Goal: Information Seeking & Learning: Find contact information

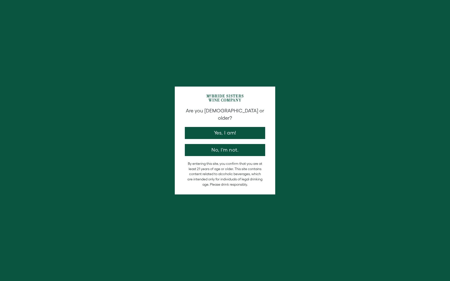
click at [231, 129] on button "Yes, I am!" at bounding box center [225, 133] width 80 height 12
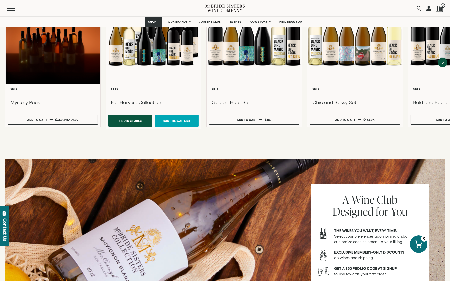
scroll to position [491, 0]
click at [5, 232] on div "Contact Us" at bounding box center [4, 230] width 5 height 23
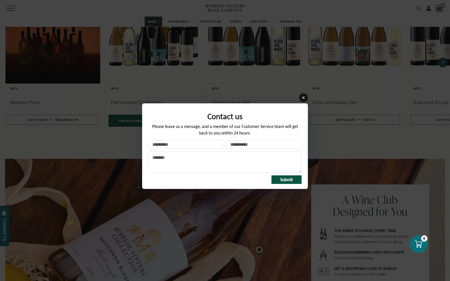
click at [302, 97] on icon at bounding box center [304, 98] width 4 height 4
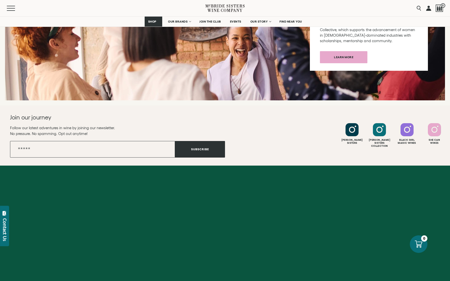
scroll to position [1953, 0]
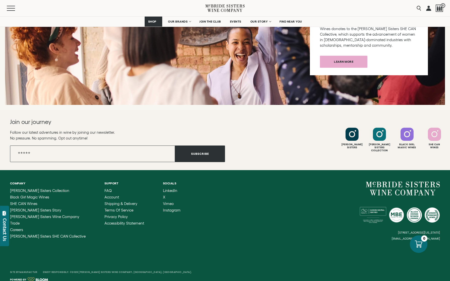
click at [105, 189] on div "FAQ Account Shipping & Delivery Terms of Service Privacy Policy Accessibility S…" at bounding box center [125, 207] width 40 height 37
click at [105, 189] on span "FAQ" at bounding box center [108, 191] width 7 height 4
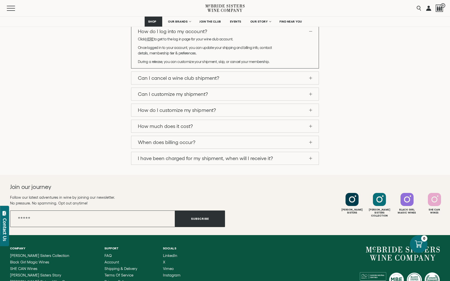
scroll to position [455, 0]
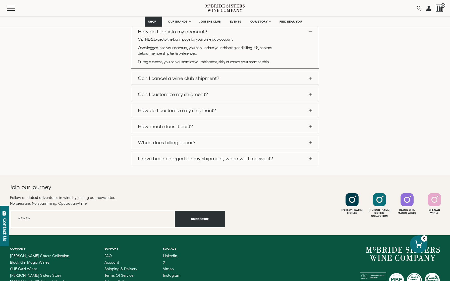
click at [397, 236] on div "Company McBride Sisters Collection Black Girl Magic Wines SHE CAN Wines McBride…" at bounding box center [225, 277] width 450 height 82
drag, startPoint x: 396, startPoint y: 232, endPoint x: 441, endPoint y: 232, distance: 44.5
copy small "[EMAIL_ADDRESS][DOMAIN_NAME]"
